Goal: Find specific page/section: Find specific page/section

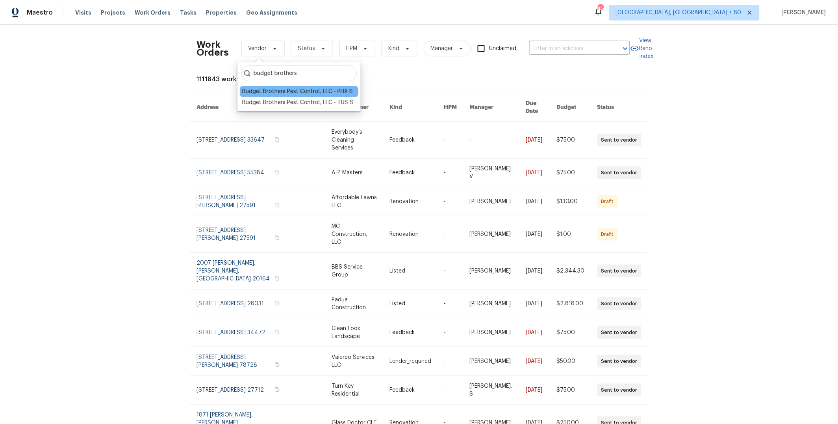
type input "budget brothers"
click at [297, 90] on div "Budget Brothers Pest Control, LLC - PHX-S" at bounding box center [297, 91] width 111 height 8
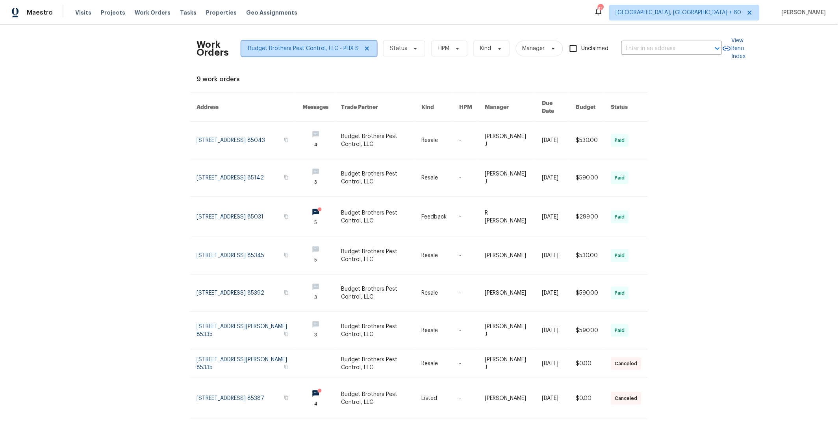
drag, startPoint x: 361, startPoint y: 48, endPoint x: 304, endPoint y: 47, distance: 57.1
click at [365, 48] on icon at bounding box center [367, 48] width 4 height 4
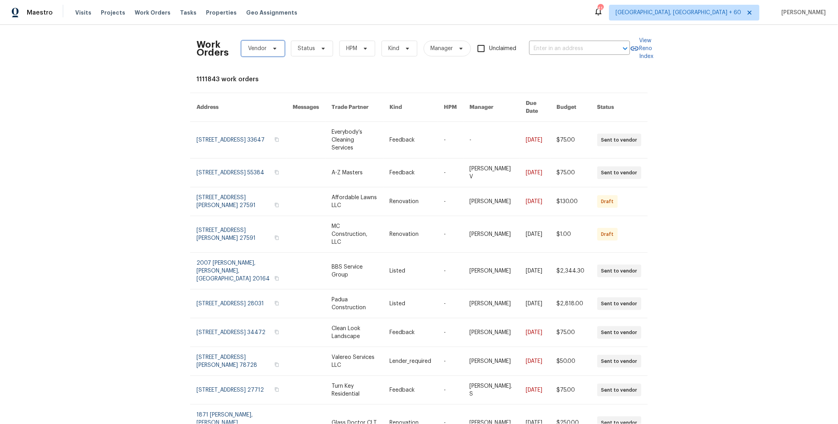
click at [272, 47] on icon at bounding box center [275, 48] width 6 height 6
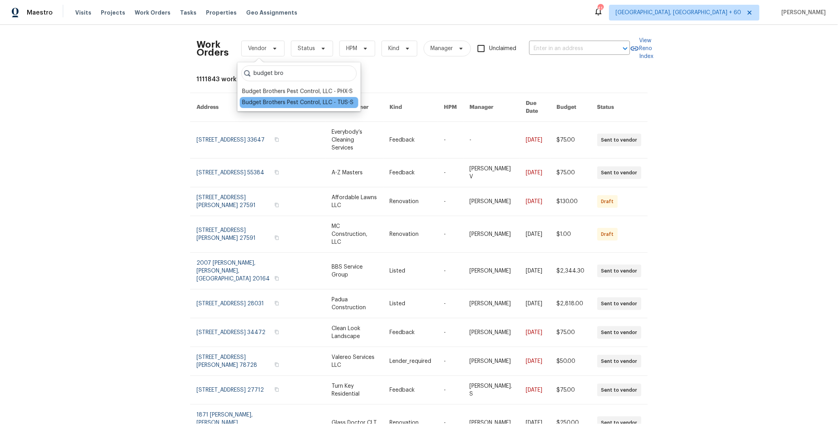
type input "budget bro"
click at [310, 100] on div "Budget Brothers Pest Control, LLC - TUS-S" at bounding box center [297, 102] width 111 height 8
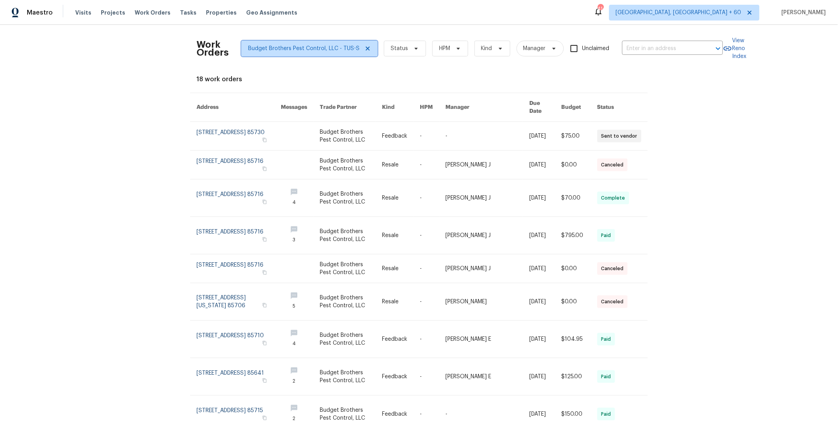
click at [366, 48] on icon at bounding box center [368, 48] width 4 height 4
